Goal: Task Accomplishment & Management: Use online tool/utility

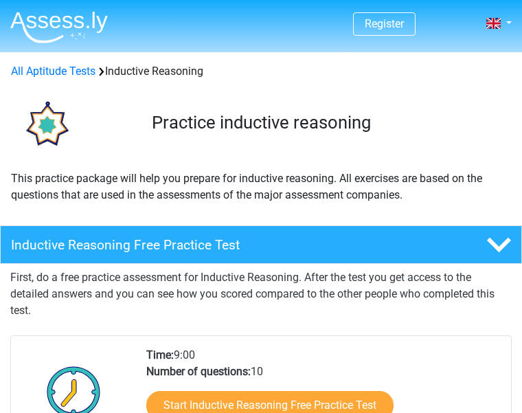
scroll to position [91, 0]
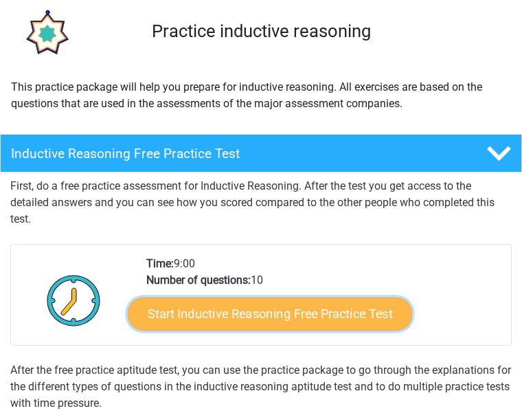
click at [252, 301] on link "Start Inductive Reasoning Free Practice Test" at bounding box center [270, 314] width 284 height 33
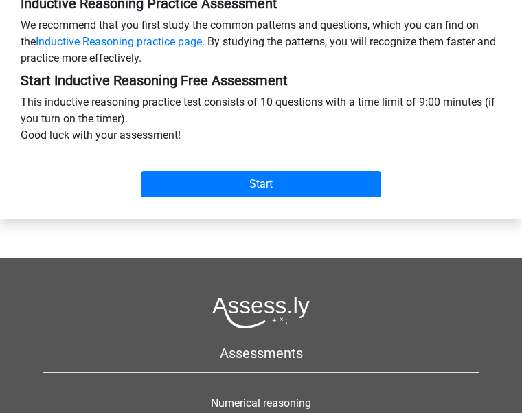
scroll to position [412, 0]
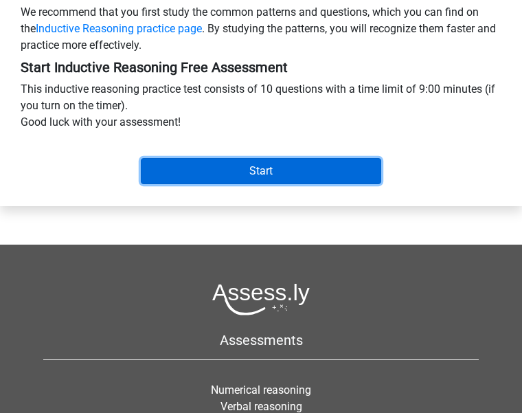
click at [279, 184] on input "Start" at bounding box center [261, 171] width 240 height 26
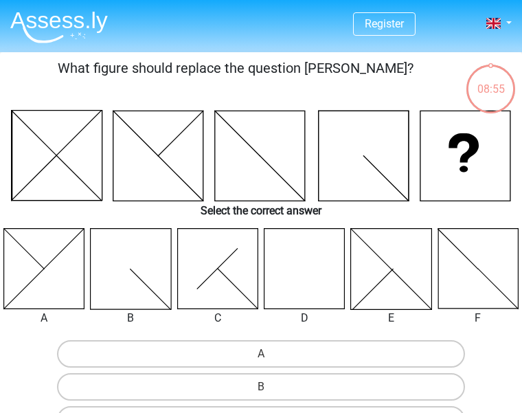
radio input "true"
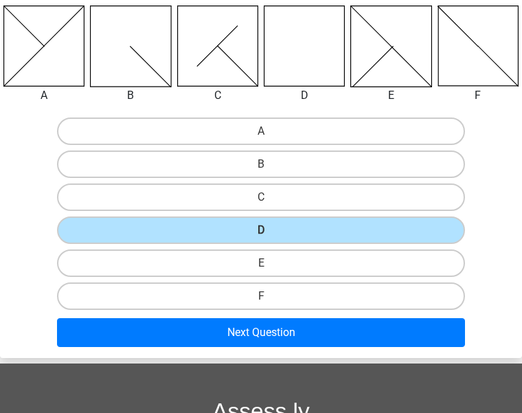
scroll to position [275, 0]
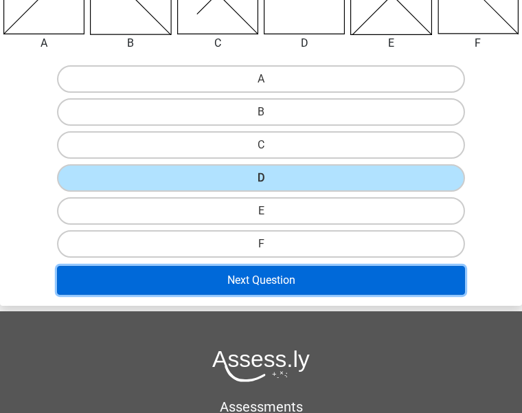
click at [351, 266] on button "Next Question" at bounding box center [261, 280] width 408 height 29
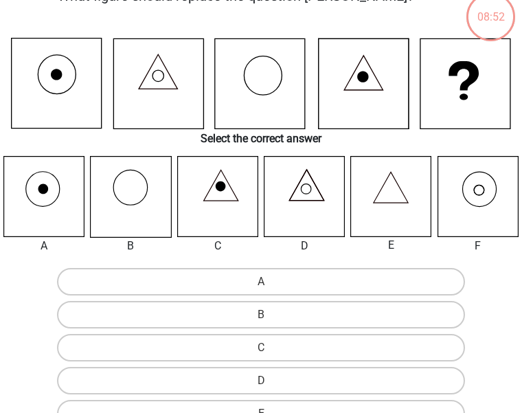
scroll to position [63, 0]
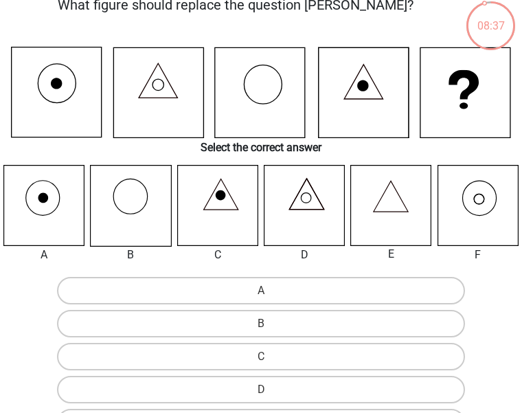
radio input "true"
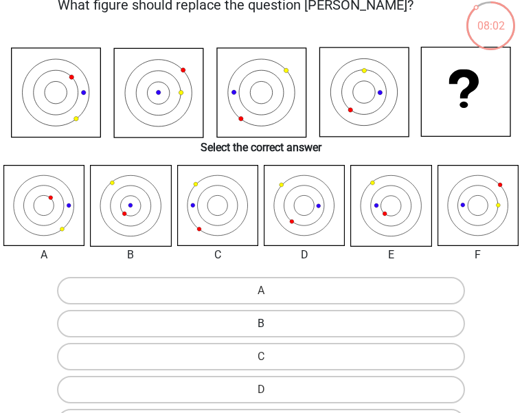
click at [260, 310] on label "B" at bounding box center [261, 323] width 408 height 27
click at [261, 324] on input "B" at bounding box center [265, 328] width 9 height 9
radio input "true"
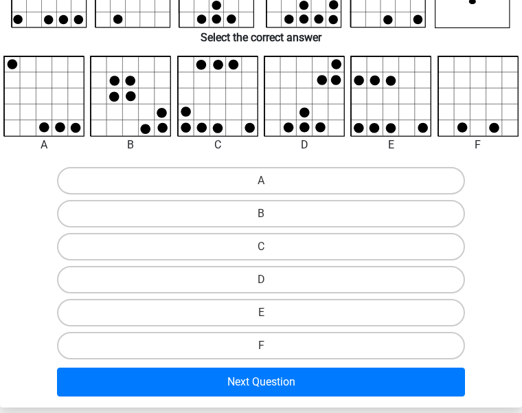
scroll to position [201, 0]
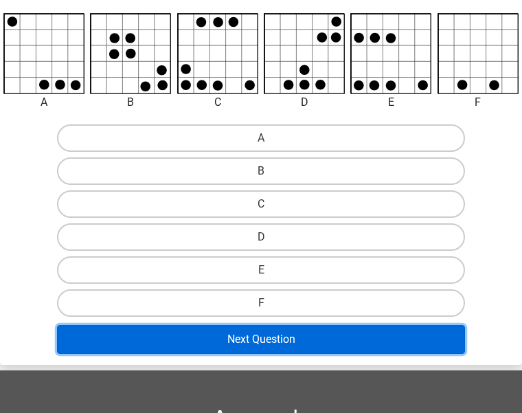
click at [307, 325] on button "Next Question" at bounding box center [261, 339] width 408 height 29
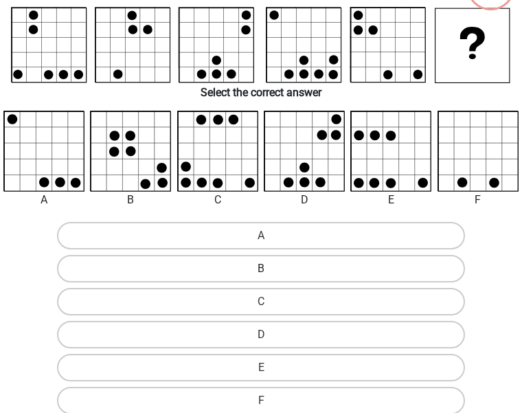
scroll to position [63, 0]
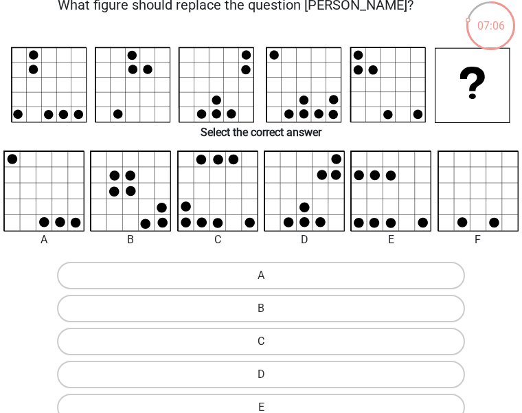
click at [416, 328] on label "C" at bounding box center [261, 341] width 408 height 27
click at [270, 342] on input "C" at bounding box center [265, 346] width 9 height 9
radio input "true"
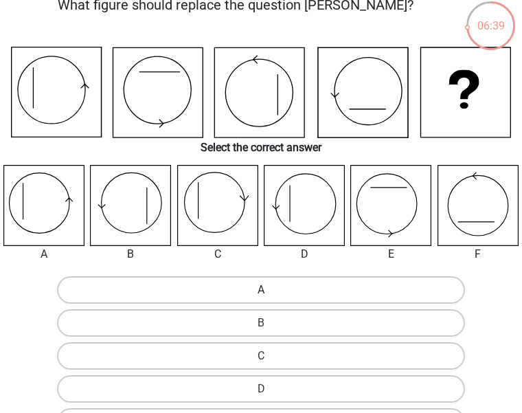
click at [140, 286] on label "A" at bounding box center [261, 289] width 408 height 27
click at [261, 290] on input "A" at bounding box center [265, 294] width 9 height 9
radio input "true"
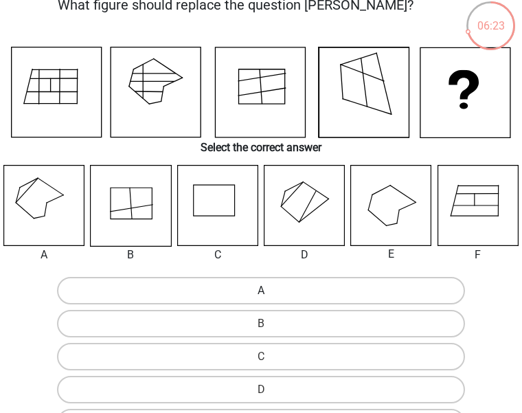
click at [104, 291] on label "A" at bounding box center [261, 290] width 408 height 27
click at [261, 291] on input "A" at bounding box center [265, 295] width 9 height 9
radio input "true"
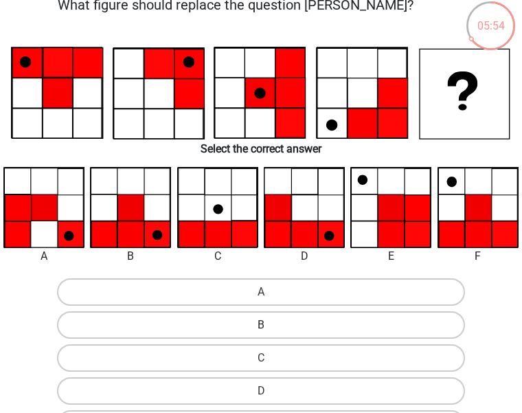
click at [284, 311] on label "B" at bounding box center [261, 324] width 408 height 27
click at [270, 325] on input "B" at bounding box center [265, 329] width 9 height 9
radio input "true"
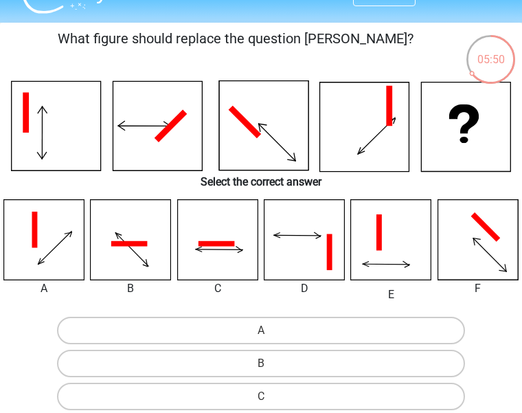
scroll to position [46, 0]
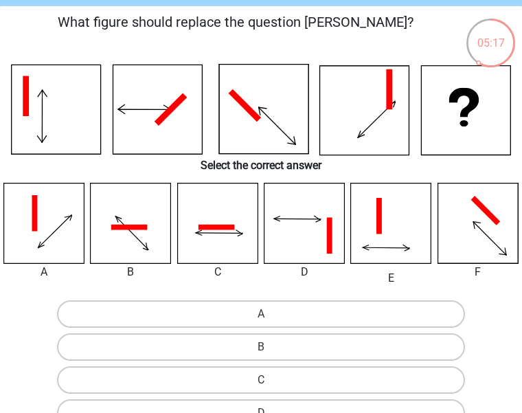
click at [414, 363] on div "C" at bounding box center [261, 379] width 521 height 33
click at [388, 366] on label "C" at bounding box center [261, 379] width 408 height 27
click at [270, 380] on input "C" at bounding box center [265, 384] width 9 height 9
radio input "true"
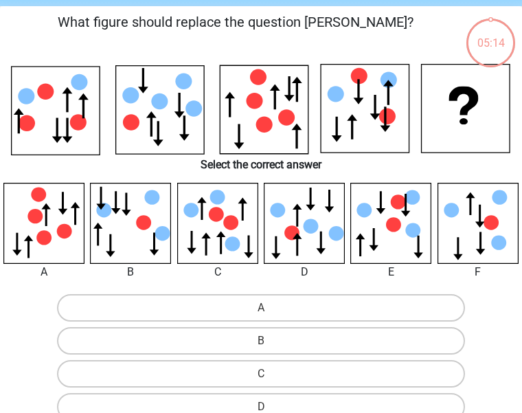
scroll to position [63, 0]
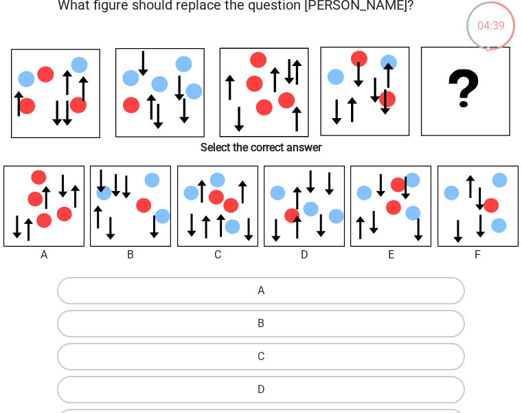
radio input "true"
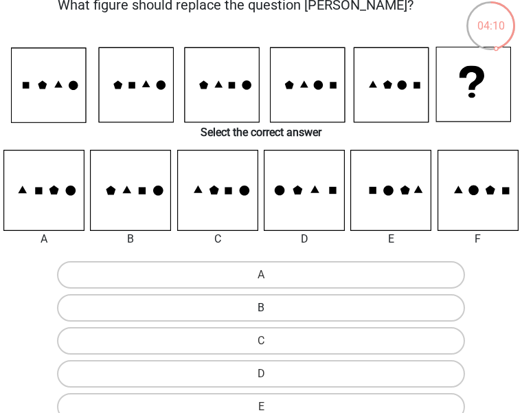
click at [232, 294] on label "B" at bounding box center [261, 307] width 408 height 27
click at [261, 308] on input "B" at bounding box center [265, 312] width 9 height 9
radio input "true"
